Goal: Task Accomplishment & Management: Use online tool/utility

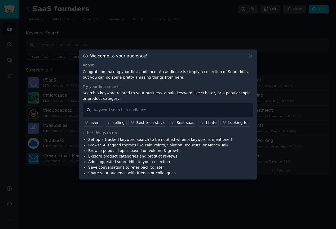
click at [177, 123] on div "Best saas" at bounding box center [186, 123] width 18 height 6
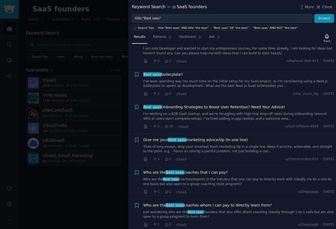
scroll to position [139, 0]
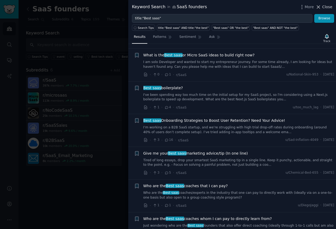
click at [327, 6] on span "Close" at bounding box center [327, 7] width 10 height 6
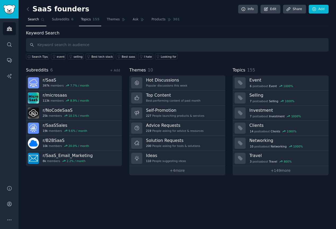
click at [93, 21] on span "155" at bounding box center [96, 19] width 7 height 5
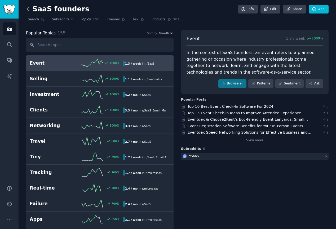
click at [29, 10] on icon at bounding box center [28, 9] width 6 height 6
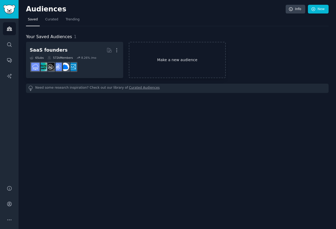
click at [180, 60] on link "Make a new audience" at bounding box center [177, 60] width 97 height 36
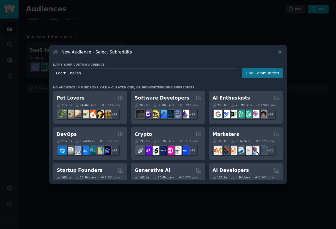
type input "Learn English"
click at [253, 75] on button "Find Communities" at bounding box center [262, 73] width 41 height 10
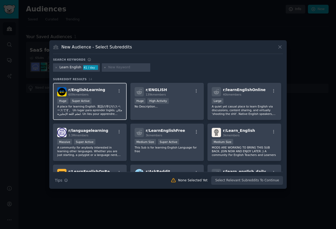
click at [94, 92] on span "r/ EnglishLearning" at bounding box center [86, 90] width 37 height 4
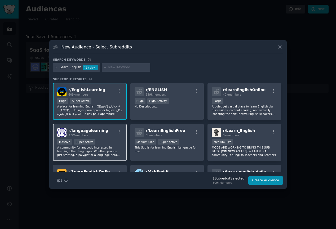
click at [82, 132] on span "r/ languagelearning" at bounding box center [88, 131] width 40 height 4
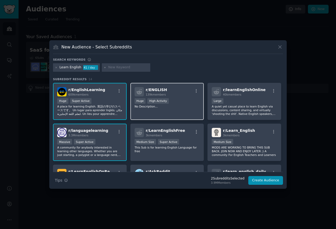
click at [182, 93] on div "r/ ENGLISH 139k members" at bounding box center [167, 91] width 65 height 9
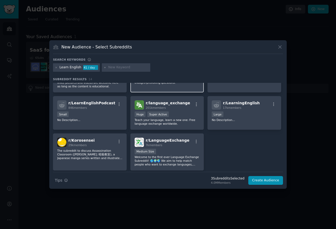
scroll to position [127, 0]
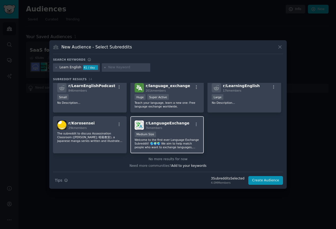
click at [160, 124] on span "r/ LanguageExchange" at bounding box center [168, 123] width 44 height 4
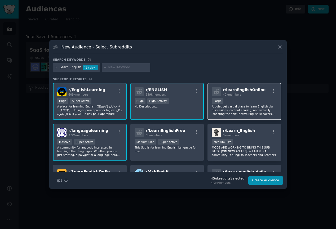
click at [247, 98] on div "Large" at bounding box center [244, 101] width 65 height 7
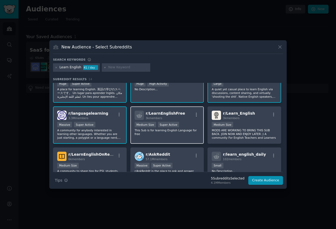
scroll to position [18, 0]
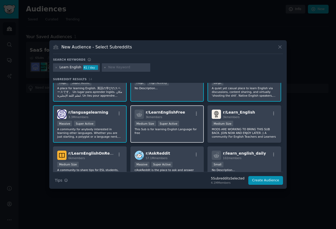
click at [184, 121] on div "Medium Size Super Active" at bounding box center [167, 124] width 65 height 7
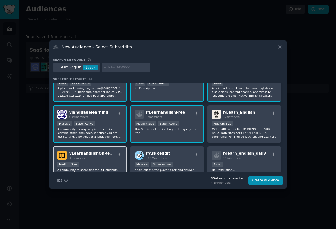
click at [93, 158] on div "6k members" at bounding box center [91, 158] width 47 height 4
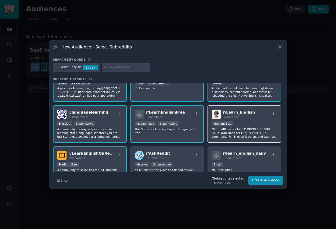
click at [265, 125] on div "1000 - 10,000 members Medium Size" at bounding box center [244, 124] width 65 height 7
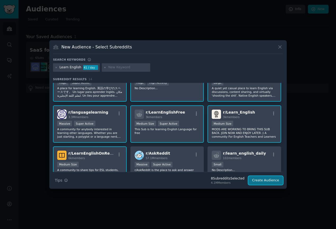
click at [269, 181] on button "Create Audience" at bounding box center [265, 180] width 35 height 9
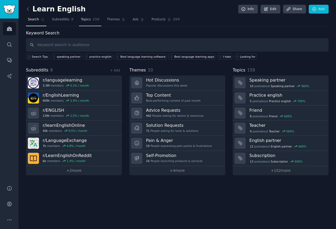
click at [89, 18] on span "Topics" at bounding box center [86, 19] width 10 height 5
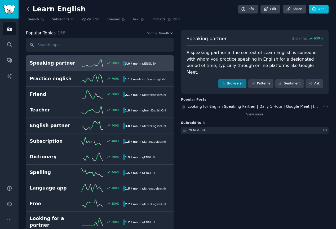
click at [28, 9] on icon at bounding box center [28, 9] width 6 height 6
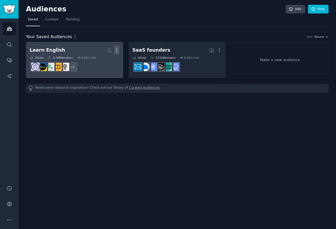
click at [117, 50] on icon "button" at bounding box center [117, 50] width 6 height 6
click at [102, 63] on p "Delete" at bounding box center [102, 62] width 12 height 6
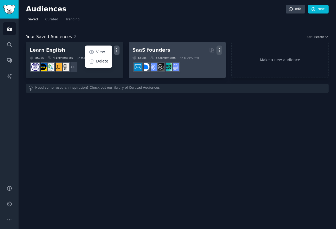
click at [219, 50] on icon "button" at bounding box center [220, 50] width 6 height 6
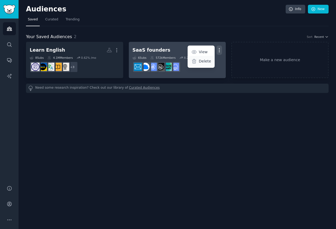
click at [207, 62] on p "Delete" at bounding box center [205, 62] width 12 height 6
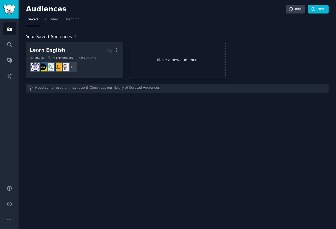
click at [190, 52] on link "Make a new audience" at bounding box center [177, 60] width 97 height 36
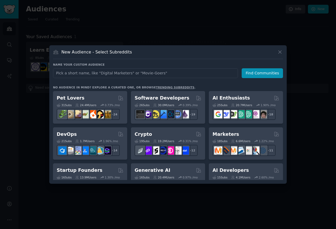
click at [132, 72] on input "text" at bounding box center [145, 73] width 185 height 10
type input "saas"
click at [260, 76] on button "Find Communities" at bounding box center [262, 73] width 41 height 10
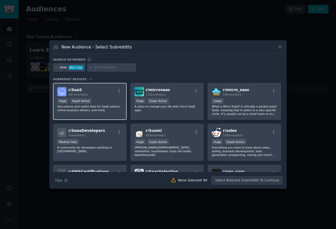
click at [117, 100] on div "Huge Super Active" at bounding box center [89, 101] width 65 height 7
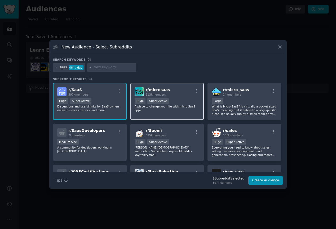
click at [188, 102] on div ">= 95th percentile for submissions / day Huge Super Active" at bounding box center [167, 101] width 65 height 7
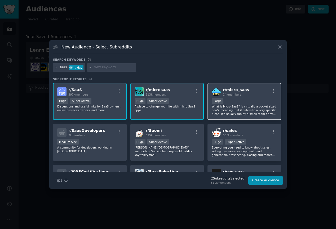
click at [252, 102] on div "10,000 - 100,000 members Large" at bounding box center [244, 101] width 65 height 7
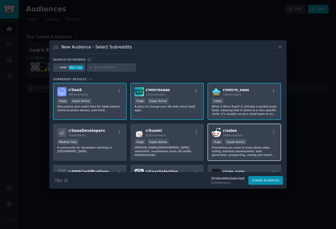
click at [267, 140] on div "Huge Super Active" at bounding box center [244, 142] width 65 height 7
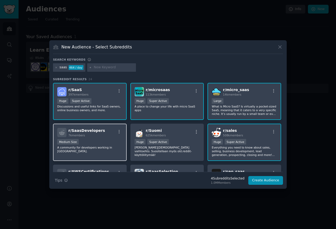
click at [104, 141] on div "Medium Size" at bounding box center [89, 142] width 65 height 7
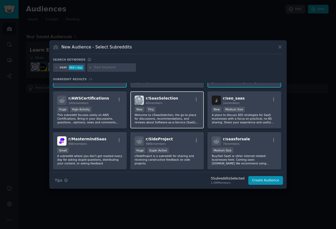
scroll to position [69, 0]
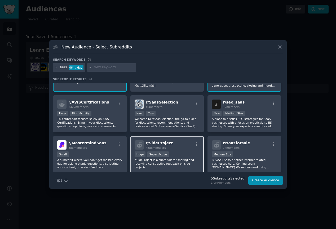
click at [187, 155] on div "Huge Super Active" at bounding box center [167, 155] width 65 height 7
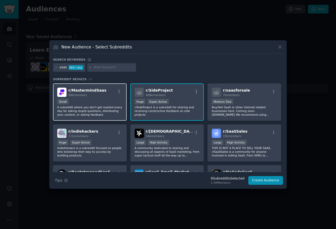
scroll to position [126, 0]
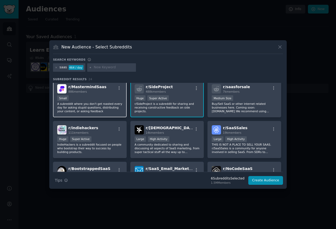
click at [114, 104] on p "A subreddit where you don't get roasted every day for asking stupid questions, …" at bounding box center [89, 107] width 65 height 11
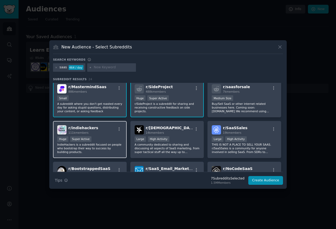
click at [112, 138] on div "Huge Super Active" at bounding box center [89, 140] width 65 height 7
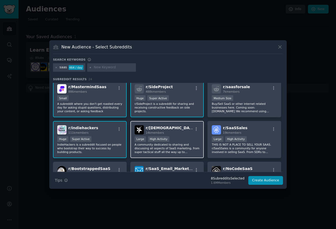
click at [185, 138] on div ">= 80th percentile for submissions / day Large High Activity" at bounding box center [167, 140] width 65 height 7
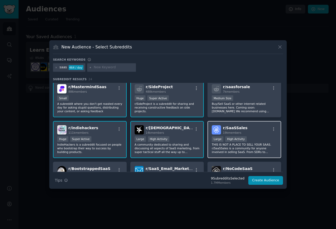
click at [264, 140] on div ">= 80th percentile for submissions / day Large High Activity" at bounding box center [244, 140] width 65 height 7
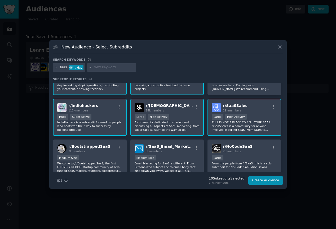
scroll to position [172, 0]
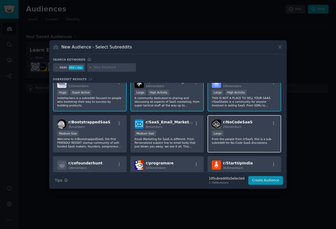
click at [250, 131] on div "Large" at bounding box center [244, 134] width 65 height 7
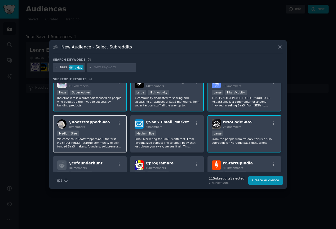
click at [118, 134] on div "Medium Size" at bounding box center [89, 134] width 65 height 7
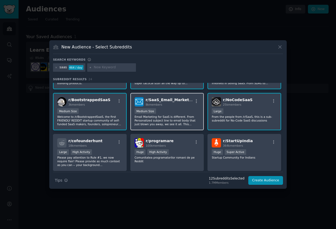
scroll to position [198, 0]
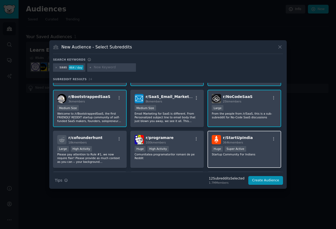
click at [264, 147] on div "Huge Super Active" at bounding box center [244, 149] width 65 height 7
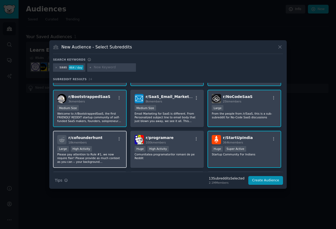
click at [108, 143] on div "r/ cofounderhunt 18k members" at bounding box center [89, 139] width 65 height 9
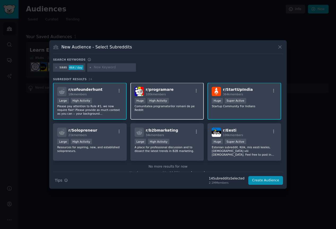
scroll to position [254, 0]
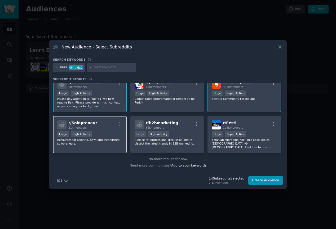
click at [107, 133] on div "Large High Activity" at bounding box center [89, 135] width 65 height 7
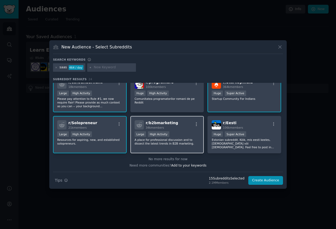
click at [197, 134] on div ">= 80th percentile for submissions / day Large High Activity" at bounding box center [167, 135] width 65 height 7
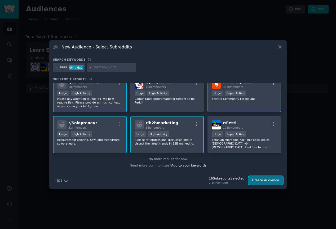
click at [265, 182] on button "Create Audience" at bounding box center [265, 180] width 35 height 9
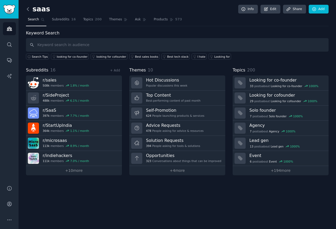
click at [29, 8] on icon at bounding box center [28, 9] width 6 height 6
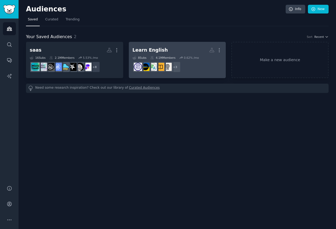
click at [166, 50] on h2 "Learn English More" at bounding box center [178, 50] width 90 height 9
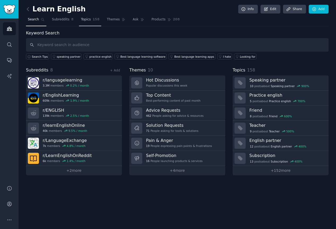
click at [90, 21] on span "Topics" at bounding box center [86, 19] width 10 height 5
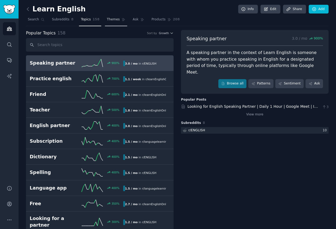
click at [109, 21] on span "Themes" at bounding box center [113, 19] width 13 height 5
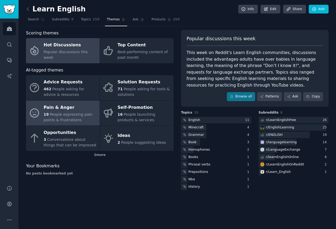
click at [68, 113] on span "People expressing pain points & frustrations" at bounding box center [68, 117] width 49 height 10
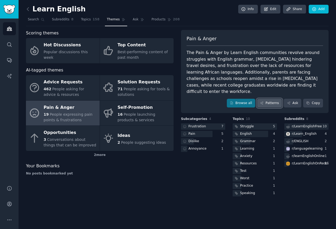
click at [272, 99] on link "Patterns" at bounding box center [269, 103] width 25 height 9
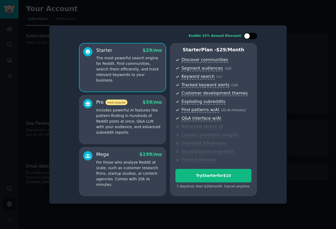
click at [251, 37] on div at bounding box center [250, 36] width 13 height 6
checkbox input "true"
click at [150, 108] on p "Includes powerful AI features like pattern-finding in hundreds of Reddit posts …" at bounding box center [129, 122] width 66 height 28
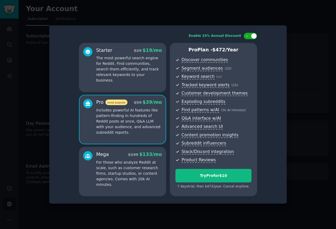
click at [151, 75] on p "The most powerful search engine for Reddit. Find communities, search them effic…" at bounding box center [129, 69] width 66 height 28
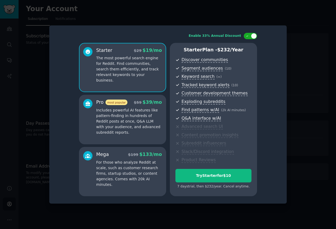
click at [143, 128] on p "Includes powerful AI features like pattern-finding in hundreds of Reddit posts …" at bounding box center [129, 122] width 66 height 28
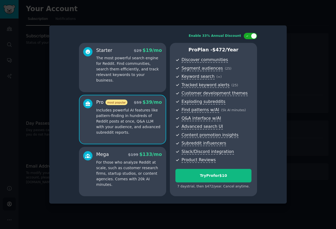
click at [133, 166] on p "For those who analyze Reddit at scale, such as customer research firms, startup…" at bounding box center [129, 174] width 66 height 28
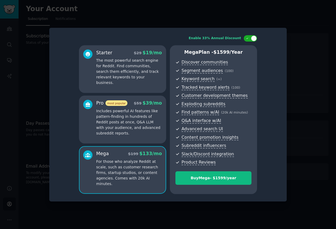
click at [125, 132] on p "Includes powerful AI features like pattern-finding in hundreds of Reddit posts …" at bounding box center [129, 122] width 66 height 28
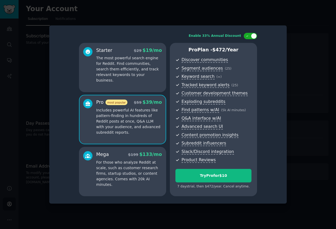
click at [126, 163] on p "For those who analyze Reddit at scale, such as customer research firms, startup…" at bounding box center [129, 174] width 66 height 28
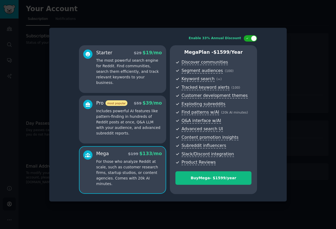
click at [118, 130] on p "Includes powerful AI features like pattern-finding in hundreds of Reddit posts …" at bounding box center [129, 122] width 66 height 28
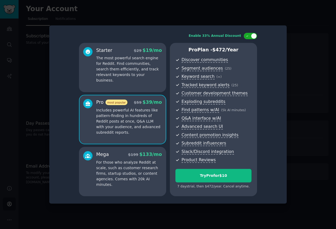
click at [121, 176] on p "For those who analyze Reddit at scale, such as customer research firms, startup…" at bounding box center [129, 174] width 66 height 28
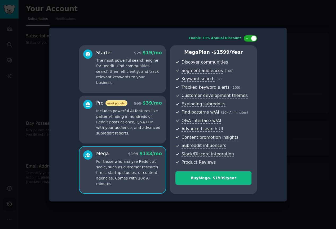
click at [120, 131] on p "Includes powerful AI features like pattern-finding in hundreds of Reddit posts …" at bounding box center [129, 122] width 66 height 28
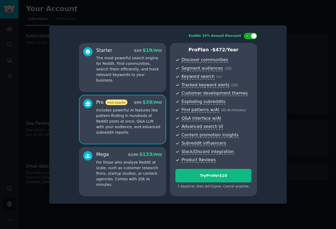
click at [125, 83] on div "Starter $ 29 $ 19 /mo The most powerful search engine for Reddit. Find communit…" at bounding box center [122, 67] width 87 height 49
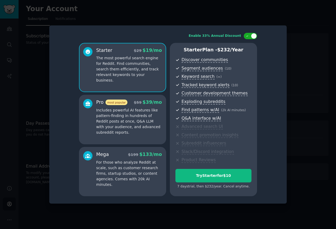
click at [325, 29] on div at bounding box center [168, 114] width 336 height 229
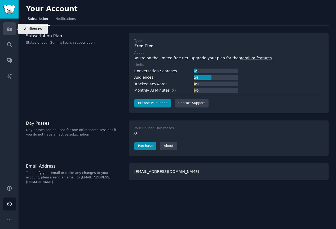
click at [10, 24] on link "Audiences" at bounding box center [9, 28] width 13 height 13
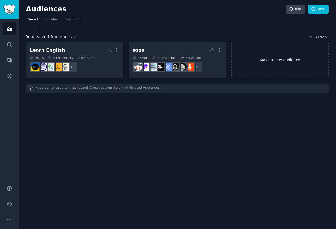
click at [282, 58] on link "Make a new audience" at bounding box center [280, 60] width 97 height 36
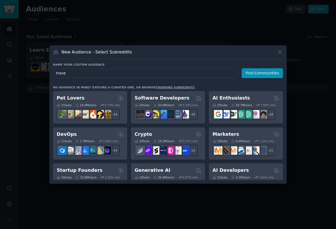
type input "travel"
click button "Find Communities" at bounding box center [262, 73] width 41 height 10
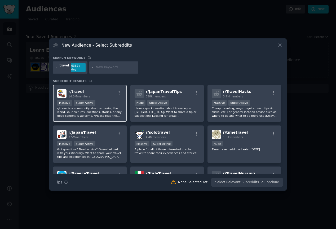
click at [111, 98] on div "r/ travel 14.0M members" at bounding box center [89, 93] width 65 height 9
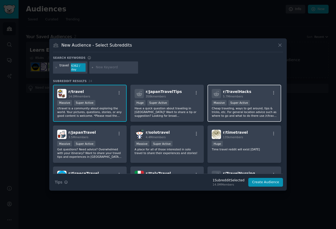
click at [266, 102] on div "Massive Super Active" at bounding box center [244, 103] width 65 height 7
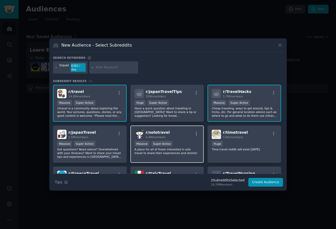
click at [188, 141] on div "Massive Super Active" at bounding box center [167, 144] width 65 height 7
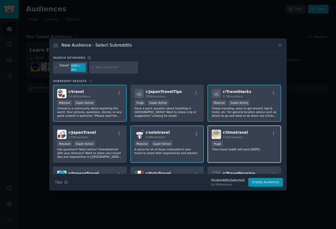
click at [257, 137] on div "r/ timetravel 135k members" at bounding box center [244, 134] width 65 height 9
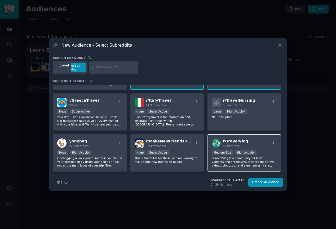
scroll to position [75, 0]
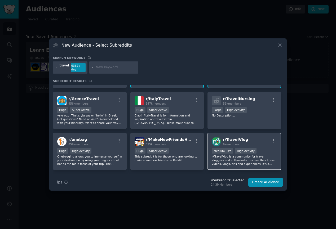
click at [261, 147] on div "r/ TravelVlog 6k members Medium Size High Activity r/TravelVlog is a community …" at bounding box center [245, 151] width 74 height 37
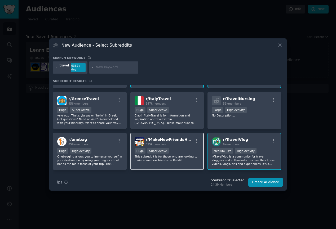
click at [182, 149] on div "Huge Super Active" at bounding box center [167, 151] width 65 height 7
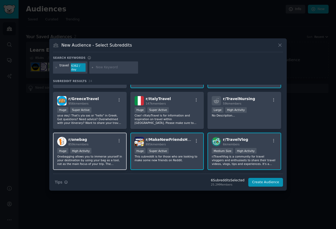
click at [105, 146] on div "r/ onebag 859k members Huge High Activity Onebagging allows you to immerse your…" at bounding box center [90, 151] width 74 height 37
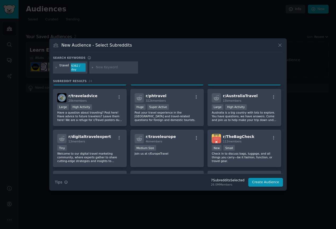
scroll to position [159, 0]
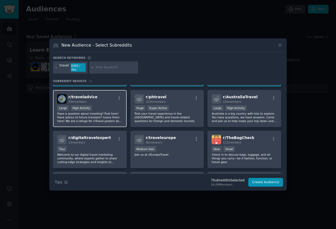
click at [107, 106] on div "Large High Activity" at bounding box center [89, 109] width 65 height 7
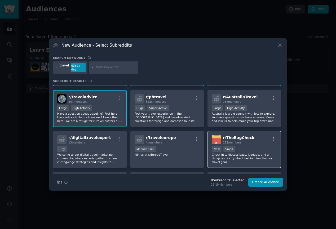
click at [256, 146] on div "100 - 1000 members New Small" at bounding box center [244, 149] width 65 height 7
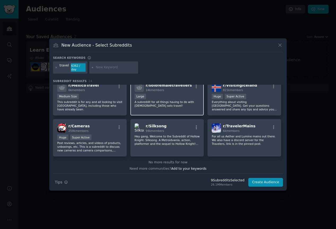
scroll to position [252, 0]
click at [269, 183] on button "Create Audience" at bounding box center [265, 182] width 35 height 9
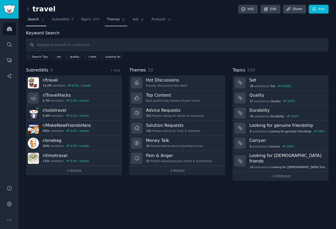
click at [108, 20] on span "Themes" at bounding box center [113, 19] width 13 height 5
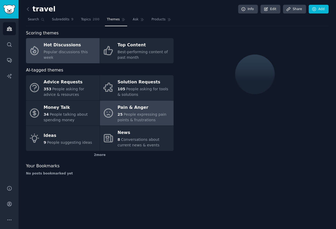
click at [156, 109] on div "Pain & Anger" at bounding box center [144, 107] width 53 height 8
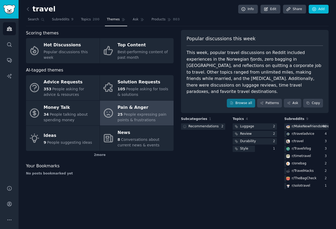
click at [156, 115] on span "People expressing pain points & frustrations" at bounding box center [142, 117] width 49 height 10
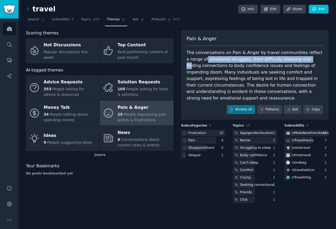
drag, startPoint x: 208, startPoint y: 61, endPoint x: 301, endPoint y: 59, distance: 93.4
click at [301, 59] on div "The conversations on Pain & Anger by travel communities reflect a range of emot…" at bounding box center [255, 76] width 137 height 52
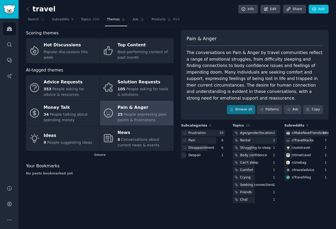
drag, startPoint x: 197, startPoint y: 66, endPoint x: 305, endPoint y: 67, distance: 108.5
click at [305, 67] on div "The conversations on Pain & Anger by travel communities reflect a range of emot…" at bounding box center [255, 76] width 137 height 52
drag, startPoint x: 197, startPoint y: 65, endPoint x: 289, endPoint y: 63, distance: 91.2
click at [289, 63] on div "The conversations on Pain & Anger by travel communities reflect a range of emot…" at bounding box center [255, 76] width 137 height 52
drag, startPoint x: 232, startPoint y: 65, endPoint x: 298, endPoint y: 66, distance: 66.0
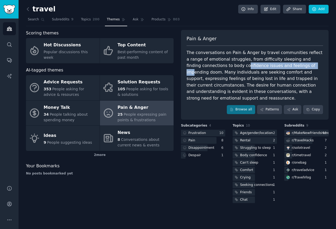
click at [298, 66] on div "The conversations on Pain & Anger by travel communities reflect a range of emot…" at bounding box center [255, 76] width 137 height 52
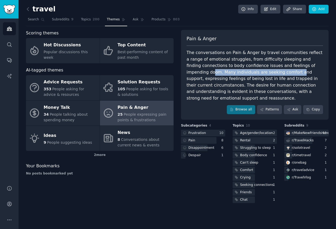
drag, startPoint x: 193, startPoint y: 73, endPoint x: 274, endPoint y: 71, distance: 82.0
click at [274, 71] on div "The conversations on Pain & Anger by travel communities reflect a range of emot…" at bounding box center [255, 76] width 137 height 52
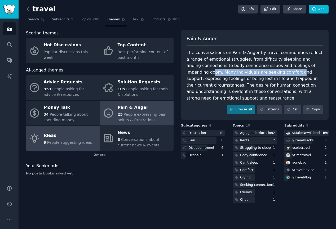
click at [60, 140] on div "9 People suggesting ideas" at bounding box center [68, 143] width 49 height 6
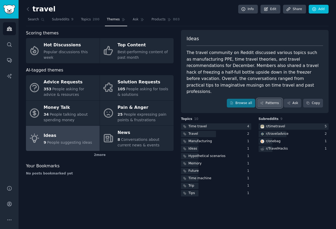
click at [270, 99] on link "Patterns" at bounding box center [269, 103] width 25 height 9
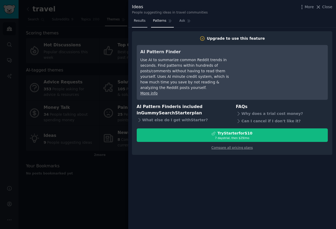
click at [138, 19] on span "Results" at bounding box center [140, 21] width 12 height 5
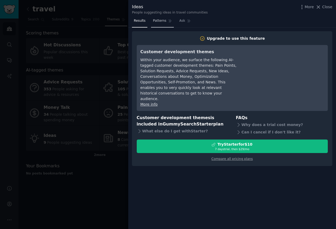
click at [159, 19] on span "Patterns" at bounding box center [159, 21] width 13 height 5
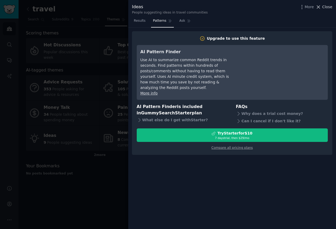
click at [328, 7] on span "Close" at bounding box center [327, 7] width 10 height 6
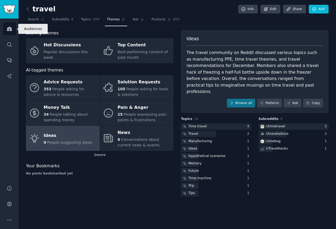
click at [12, 29] on icon "Sidebar" at bounding box center [10, 29] width 6 height 6
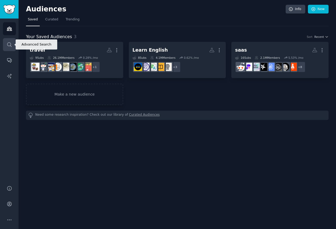
click at [9, 47] on link "Search" at bounding box center [9, 44] width 13 height 13
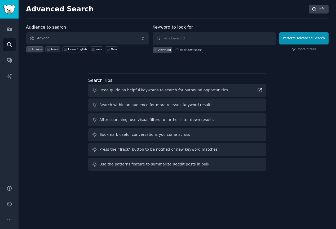
click at [50, 50] on div "travel" at bounding box center [52, 49] width 15 height 6
click at [180, 41] on input "text" at bounding box center [214, 38] width 123 height 13
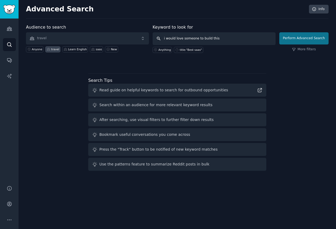
type input "i would love someone to build this"
click at [296, 43] on button "Perform Advanced Search" at bounding box center [304, 38] width 49 height 12
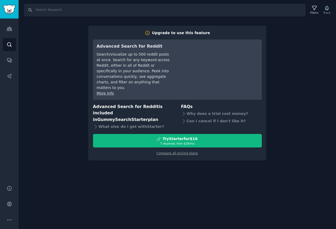
click at [290, 80] on div "Search Filters Track Upgrade to use this feature Advanced Search for Reddit Sea…" at bounding box center [178, 114] width 318 height 229
click at [13, 31] on link "Audiences" at bounding box center [9, 28] width 13 height 13
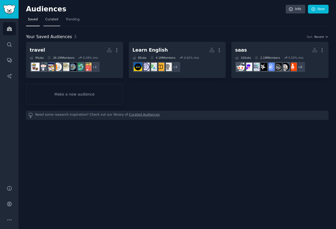
click at [54, 21] on span "Curated" at bounding box center [51, 19] width 13 height 5
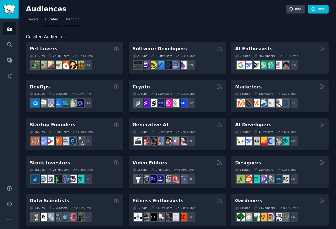
click at [72, 18] on span "Trending" at bounding box center [73, 19] width 14 height 5
